Goal: Complete application form

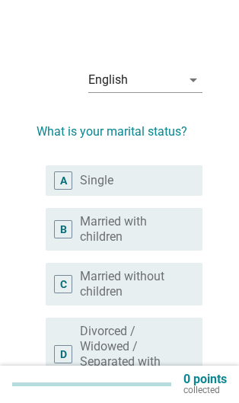
click at [180, 82] on div "English" at bounding box center [134, 80] width 93 height 24
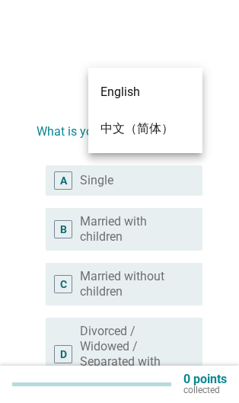
click at [153, 135] on div "中文（简体）" at bounding box center [146, 129] width 90 height 18
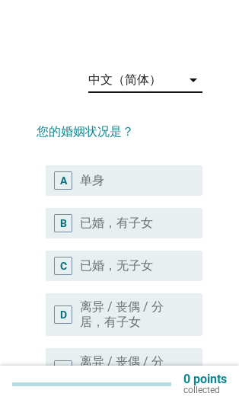
click at [143, 175] on div "radio_button_unchecked 单身" at bounding box center [129, 180] width 98 height 15
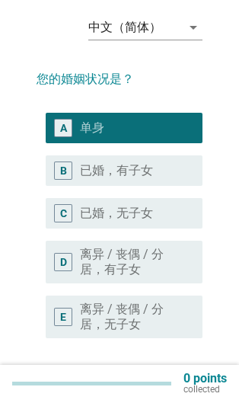
scroll to position [53, 0]
click at [175, 393] on div "下" at bounding box center [163, 393] width 43 height 18
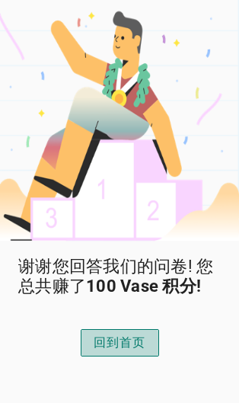
click at [145, 352] on div "回到首页" at bounding box center [120, 343] width 53 height 18
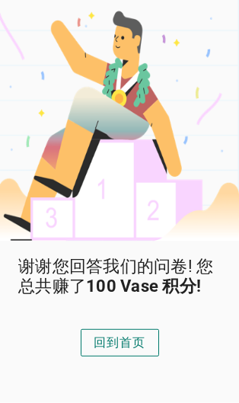
scroll to position [59, 0]
click at [130, 357] on button "回到首页" at bounding box center [120, 342] width 79 height 27
